Goal: Find specific page/section: Find specific page/section

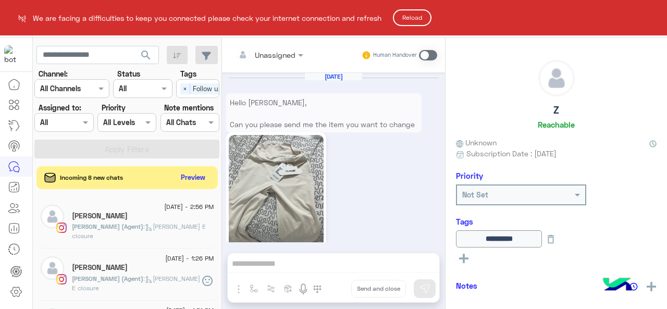
scroll to position [457, 0]
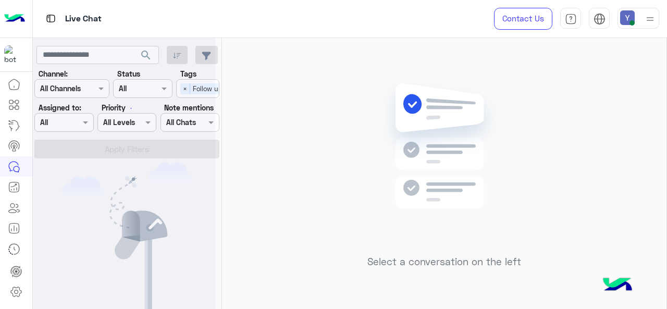
click at [102, 55] on div at bounding box center [124, 158] width 182 height 309
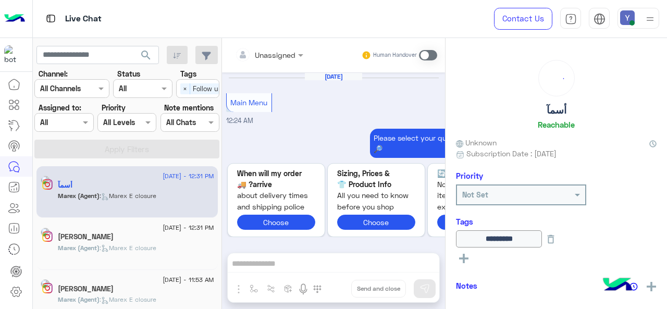
scroll to position [370, 0]
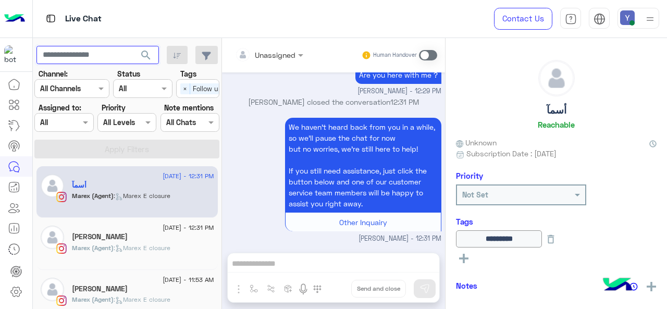
click at [81, 54] on input "text" at bounding box center [97, 55] width 122 height 19
paste input "**********"
click at [147, 55] on span "search" at bounding box center [146, 55] width 13 height 13
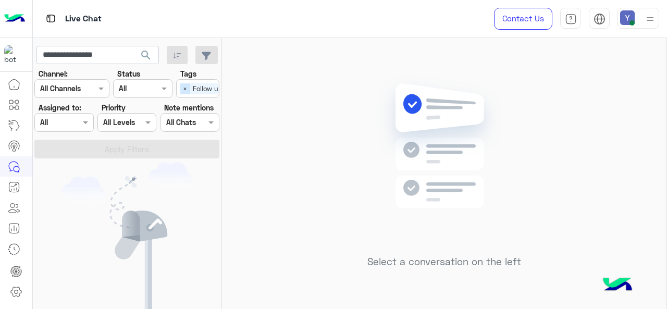
click at [183, 88] on span "×" at bounding box center [185, 88] width 10 height 11
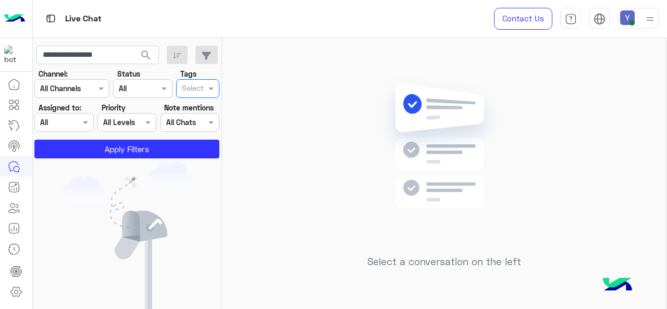
scroll to position [0, 0]
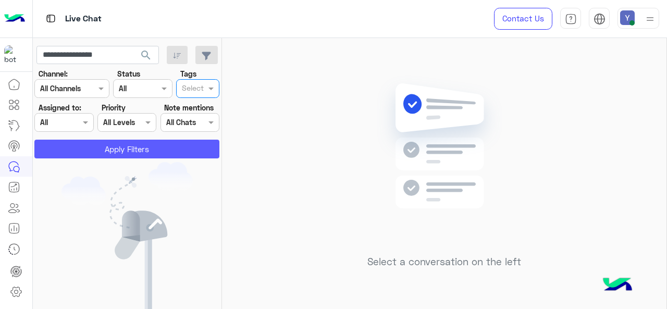
click at [121, 146] on button "Apply Filters" at bounding box center [126, 149] width 185 height 19
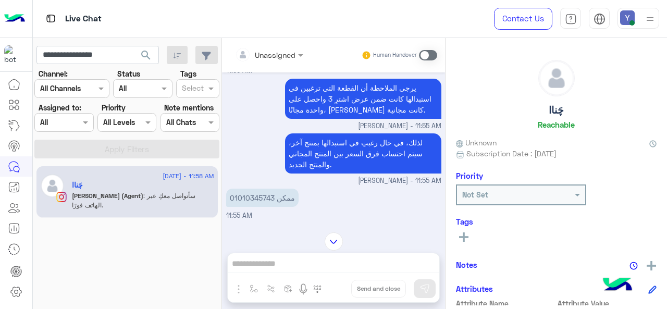
scroll to position [206, 0]
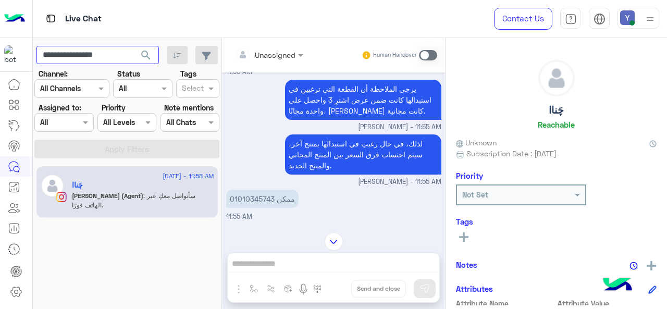
click at [80, 54] on input "**********" at bounding box center [97, 55] width 122 height 19
paste input "*"
click at [148, 58] on span "search" at bounding box center [146, 55] width 13 height 13
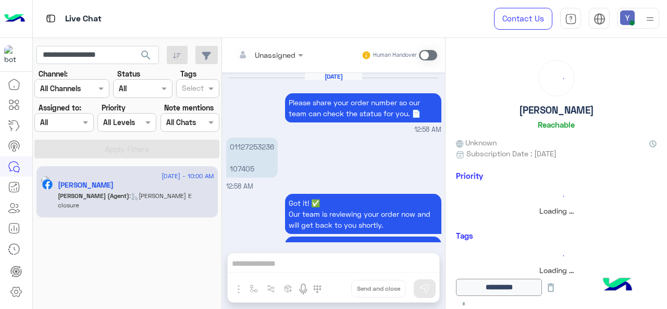
scroll to position [412, 0]
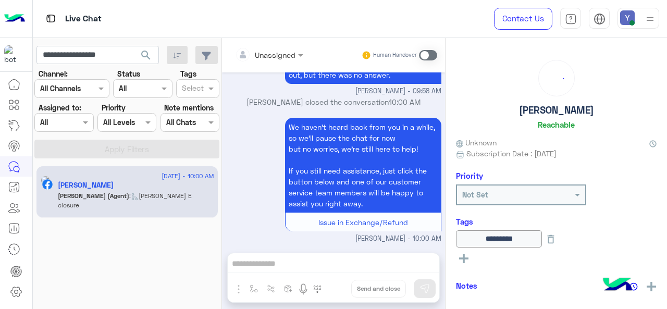
click at [136, 188] on div "[PERSON_NAME]" at bounding box center [136, 186] width 156 height 11
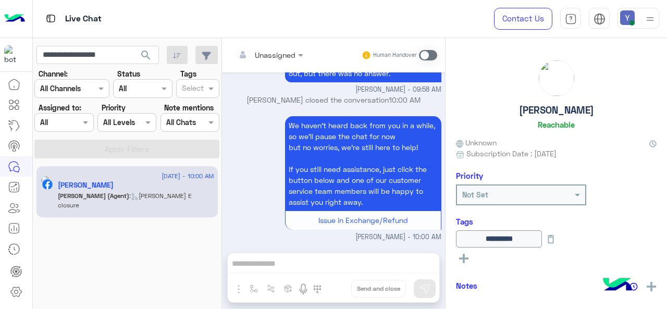
scroll to position [4039, 0]
click at [95, 53] on input "**********" at bounding box center [97, 55] width 122 height 19
paste input "text"
type input "**********"
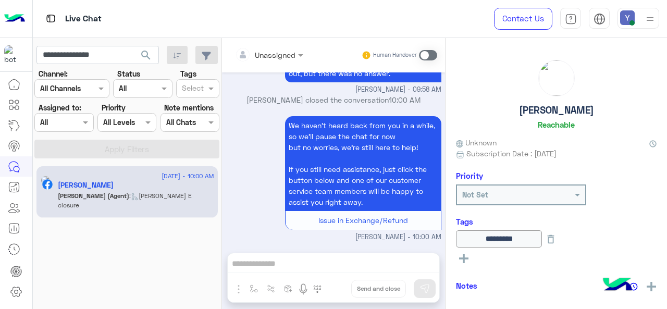
click at [150, 52] on span "search" at bounding box center [146, 55] width 13 height 13
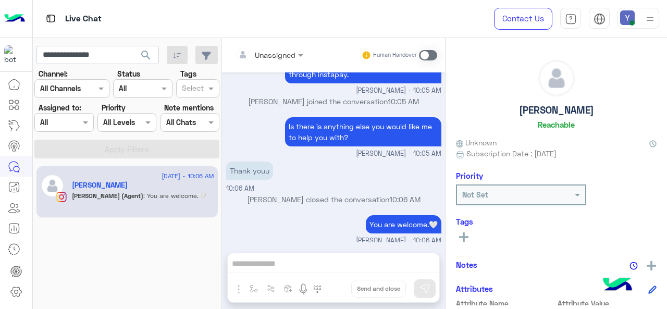
scroll to position [893, 0]
